Goal: Task Accomplishment & Management: Manage account settings

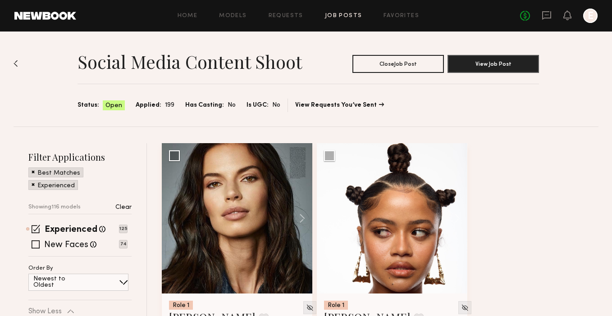
scroll to position [3964, 0]
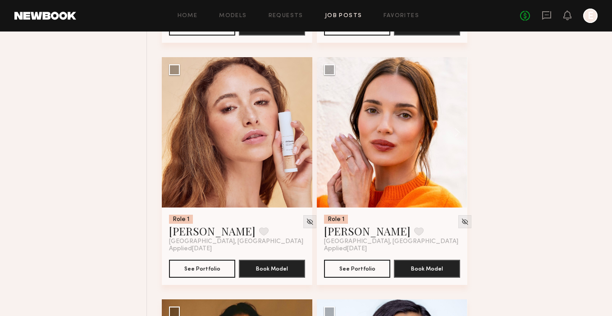
click at [351, 17] on link "Job Posts" at bounding box center [343, 16] width 37 height 6
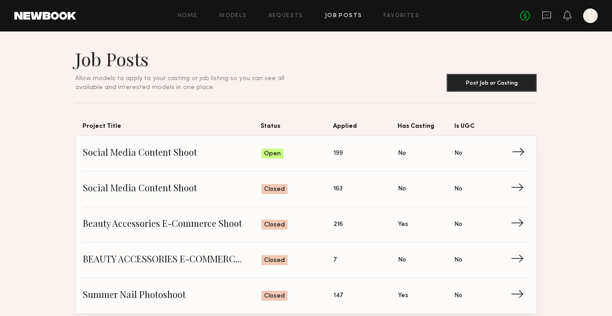
click at [185, 156] on span "Social Media Content Shoot" at bounding box center [172, 154] width 178 height 14
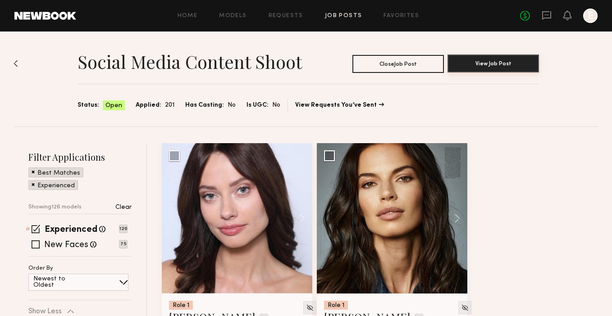
click at [490, 64] on button "View Job Post" at bounding box center [492, 64] width 91 height 18
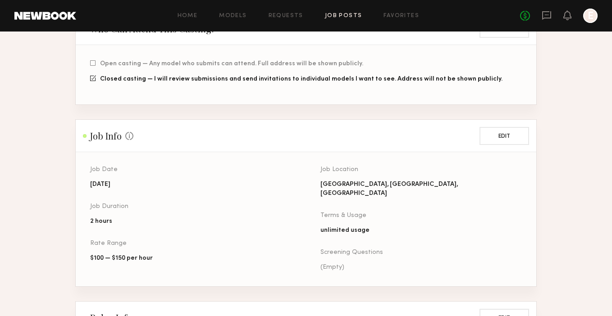
scroll to position [237, 0]
click at [487, 128] on button "Edit" at bounding box center [504, 136] width 50 height 18
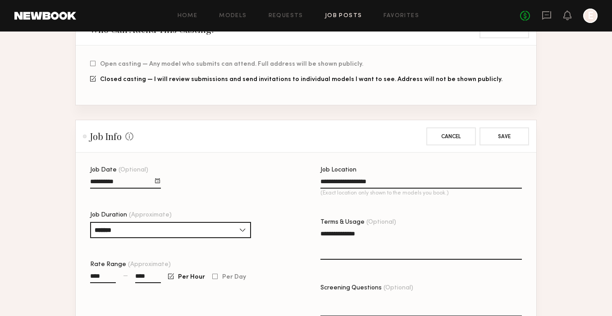
click at [159, 178] on div at bounding box center [157, 180] width 5 height 5
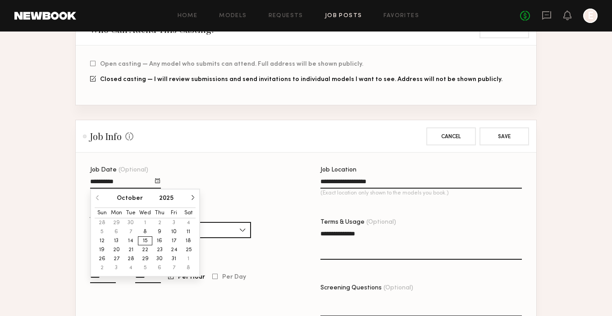
click at [145, 245] on button "22" at bounding box center [145, 249] width 14 height 9
type input "**********"
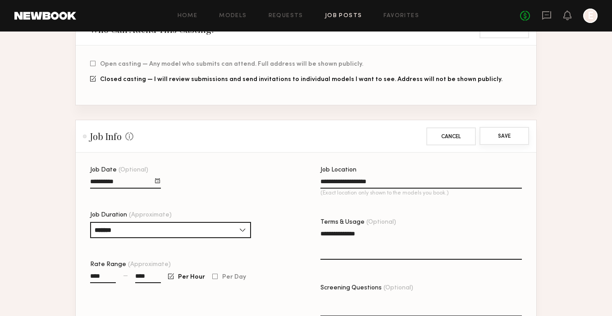
click at [521, 127] on button "Save" at bounding box center [504, 136] width 50 height 18
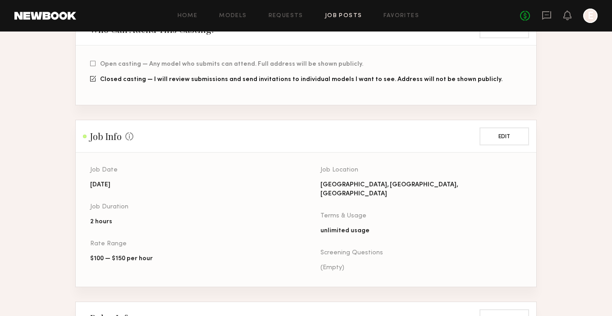
click at [584, 109] on section "Social Media Content Shoot Project Info This information can no longer be edite…" at bounding box center [306, 203] width 612 height 787
click at [339, 12] on div "Home Models Requests Job Posts Favorites Sign Out No fees up to $5,000 E" at bounding box center [336, 16] width 521 height 14
click at [352, 15] on link "Job Posts" at bounding box center [343, 16] width 37 height 6
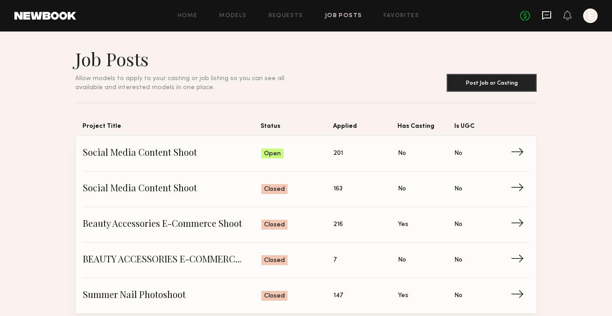
click at [550, 14] on icon at bounding box center [546, 15] width 9 height 9
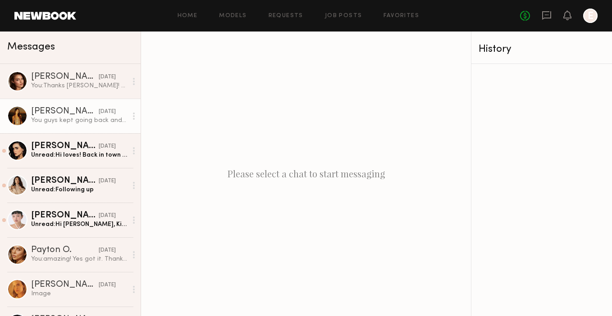
click at [64, 83] on div "You: Thanks [PERSON_NAME]! Will let you know soon as we ship out product :)" at bounding box center [79, 86] width 96 height 9
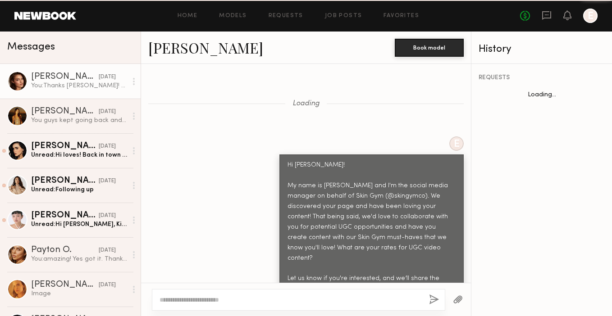
scroll to position [4359, 0]
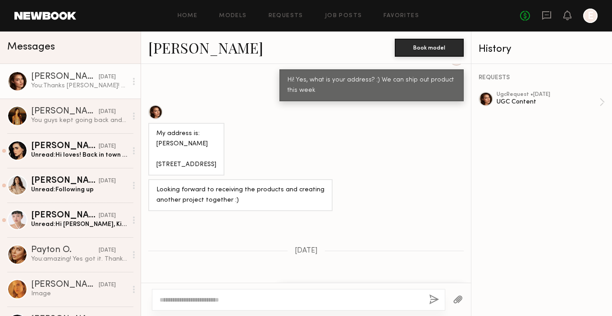
click at [214, 297] on textarea at bounding box center [290, 299] width 262 height 9
type textarea "**********"
click at [433, 300] on button "button" at bounding box center [434, 300] width 10 height 11
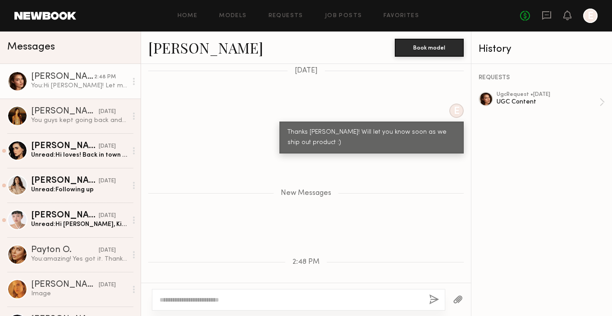
click at [309, 296] on textarea at bounding box center [290, 299] width 262 height 9
type textarea "**********"
click at [436, 292] on div "**********" at bounding box center [298, 300] width 293 height 22
click at [434, 299] on button "button" at bounding box center [434, 300] width 10 height 11
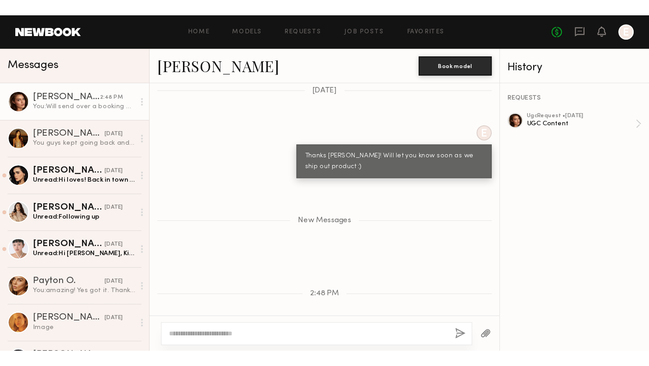
scroll to position [4564, 0]
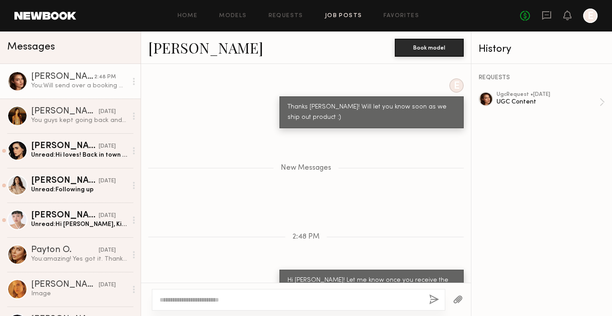
click at [333, 18] on link "Job Posts" at bounding box center [343, 16] width 37 height 6
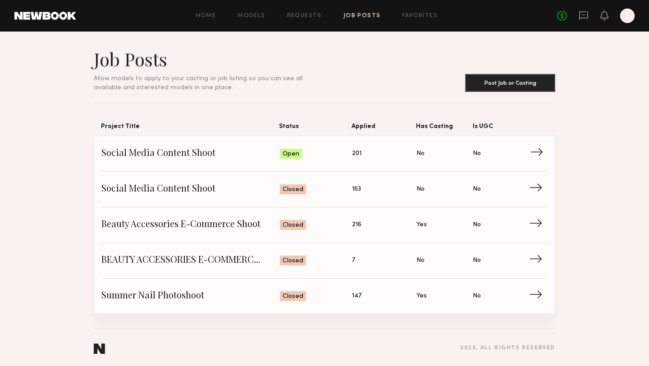
click at [193, 148] on span "Social Media Content Shoot" at bounding box center [190, 154] width 178 height 14
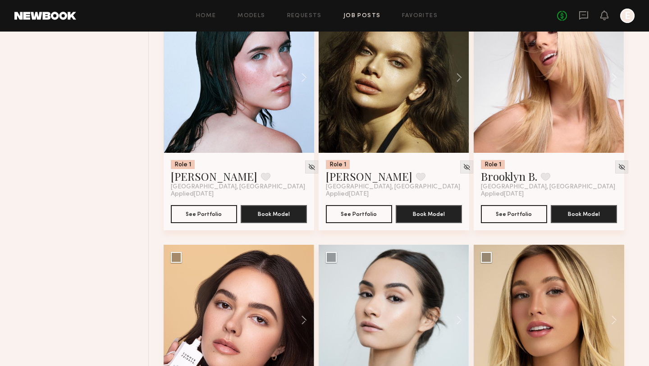
scroll to position [5998, 0]
